Goal: Information Seeking & Learning: Learn about a topic

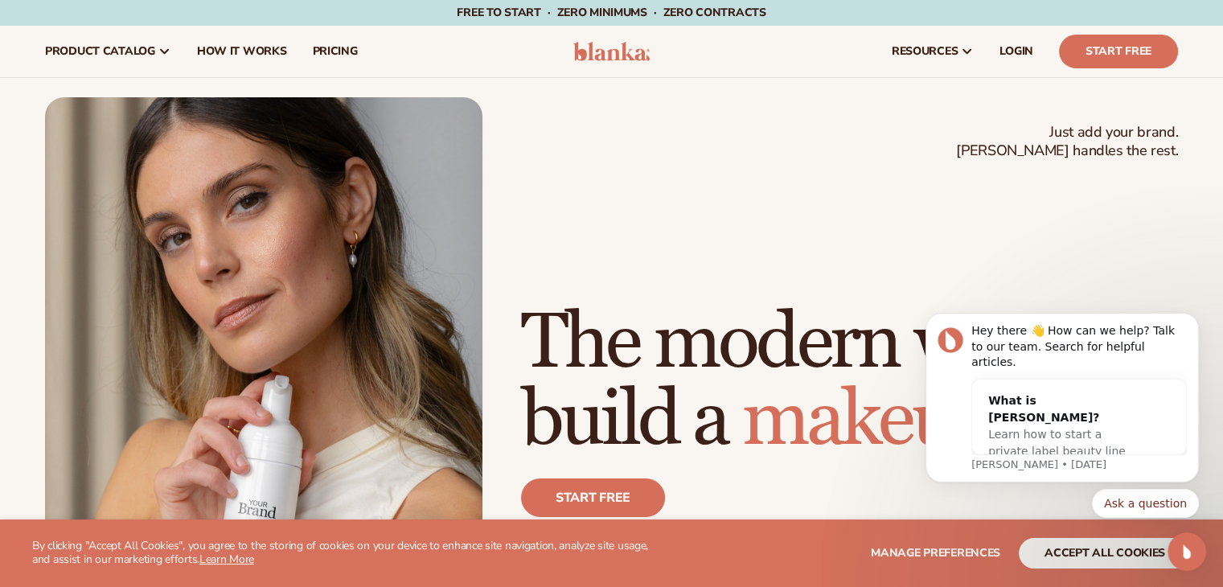
click at [334, 52] on span "pricing" at bounding box center [334, 51] width 45 height 13
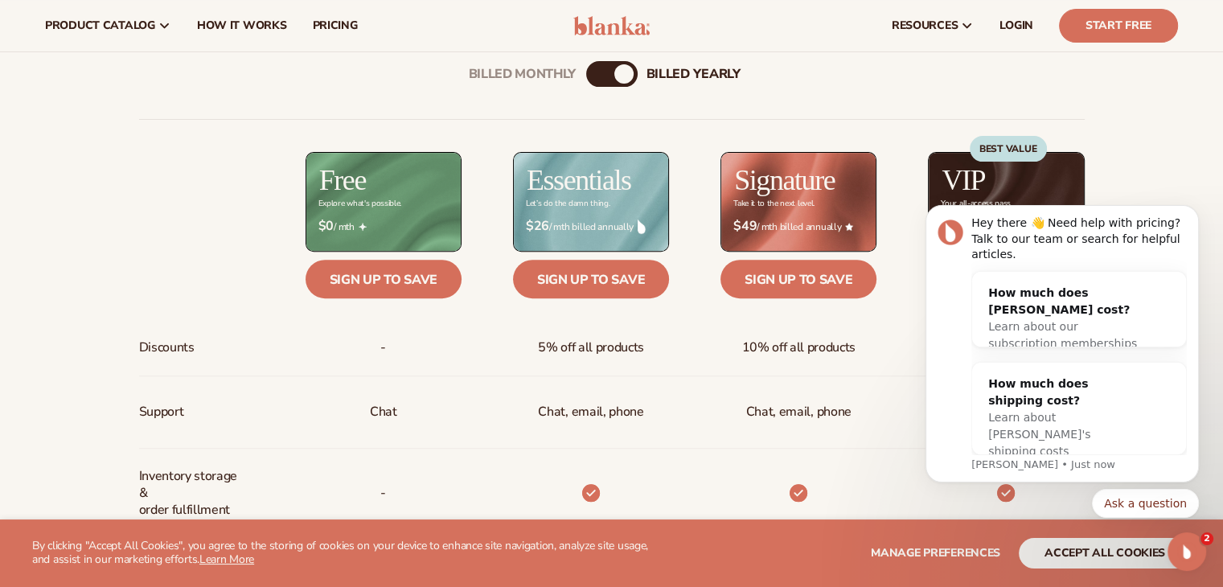
scroll to position [547, 0]
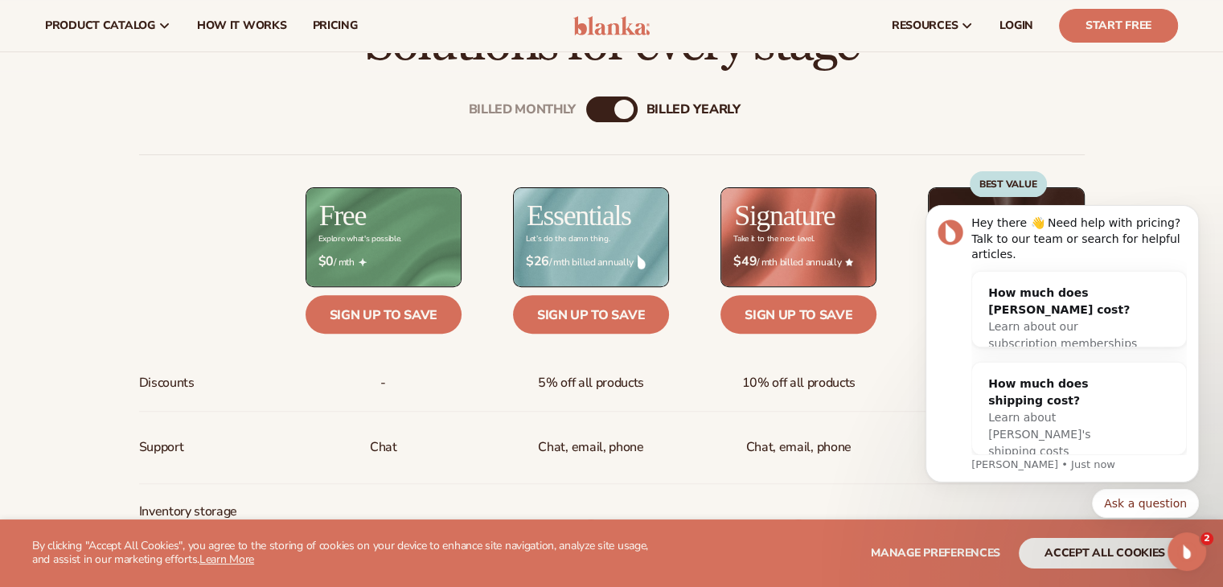
click at [592, 109] on div "Billed Monthly" at bounding box center [595, 109] width 19 height 19
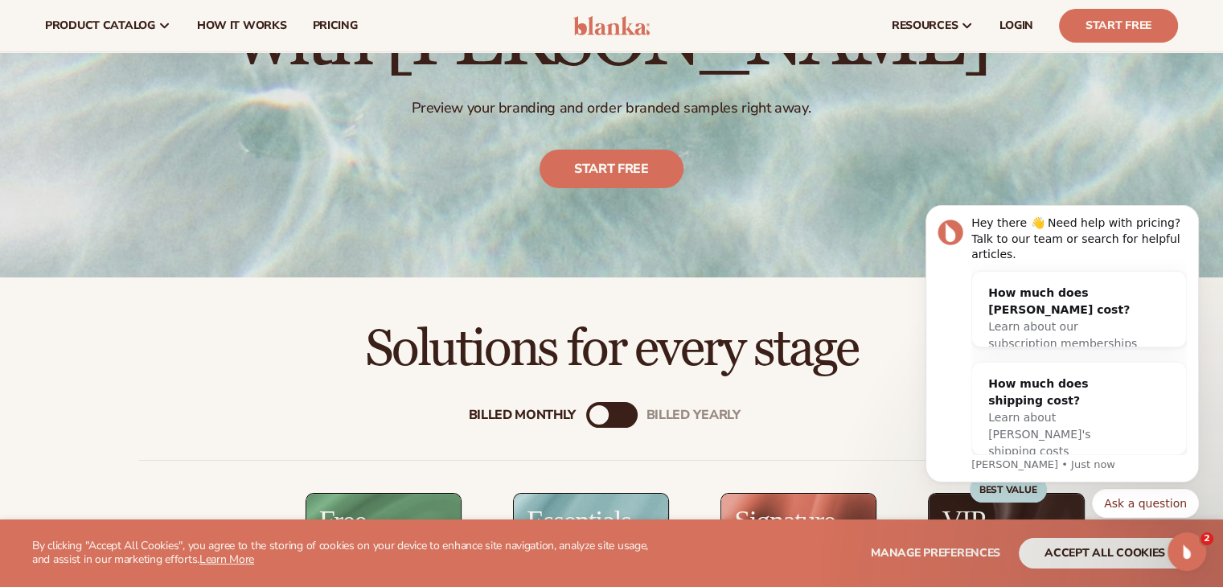
scroll to position [0, 0]
